Goal: Task Accomplishment & Management: Manage account settings

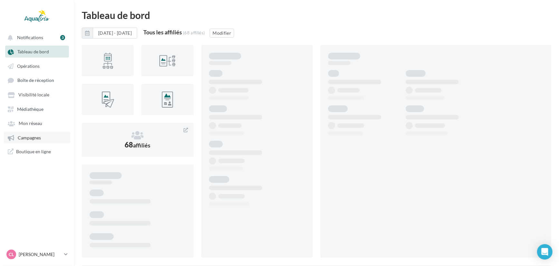
drag, startPoint x: 18, startPoint y: 139, endPoint x: 29, endPoint y: 136, distance: 11.3
click at [18, 139] on span "Campagnes" at bounding box center [29, 137] width 23 height 5
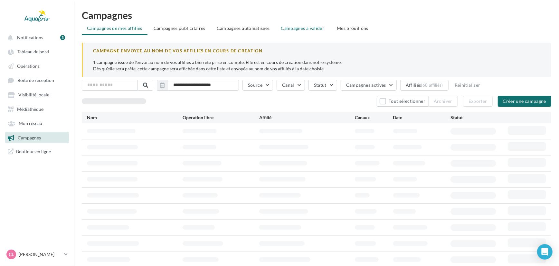
click at [309, 29] on span "Campagnes à valider" at bounding box center [302, 28] width 43 height 6
